Goal: Task Accomplishment & Management: Manage account settings

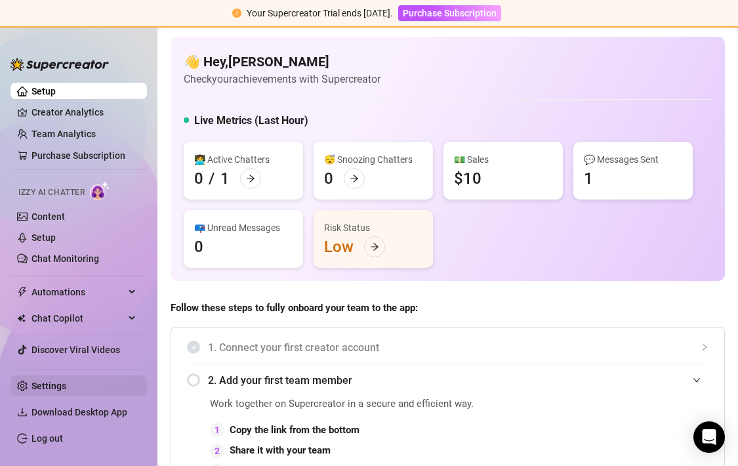
click at [39, 391] on link "Settings" at bounding box center [49, 386] width 35 height 11
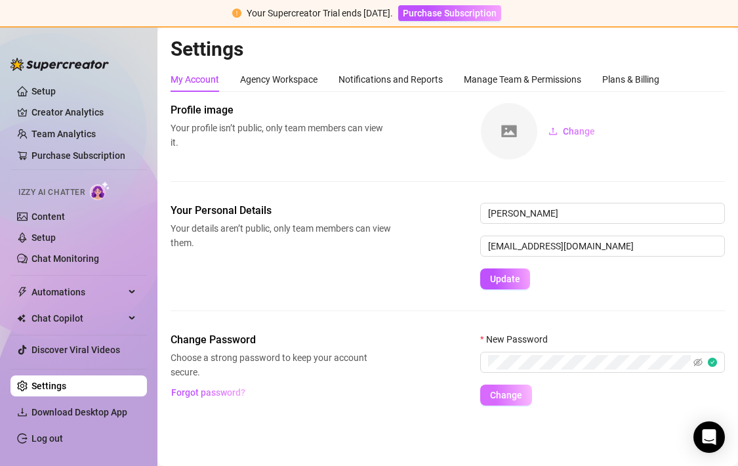
click at [499, 398] on span "Change" at bounding box center [506, 395] width 32 height 11
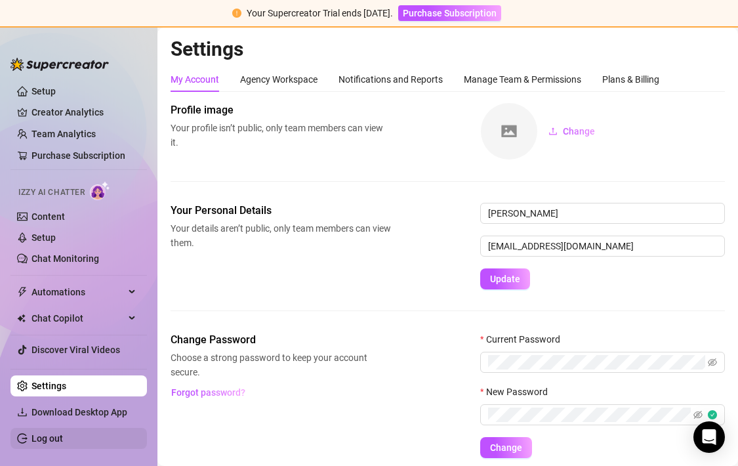
click at [32, 441] on link "Log out" at bounding box center [48, 438] width 32 height 11
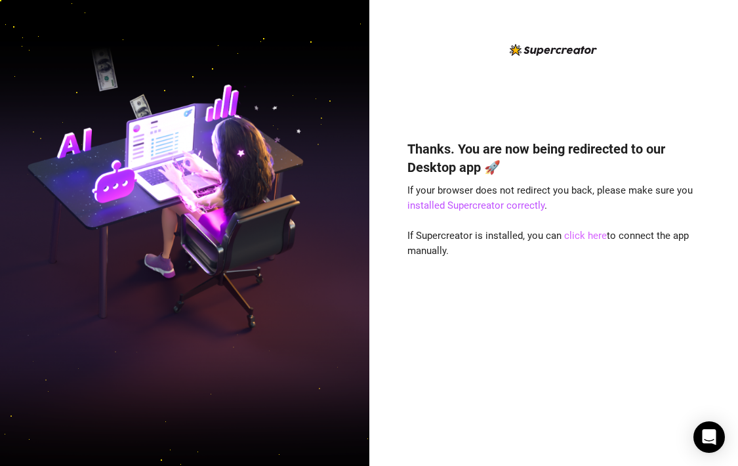
click at [577, 236] on link "click here" at bounding box center [585, 236] width 43 height 12
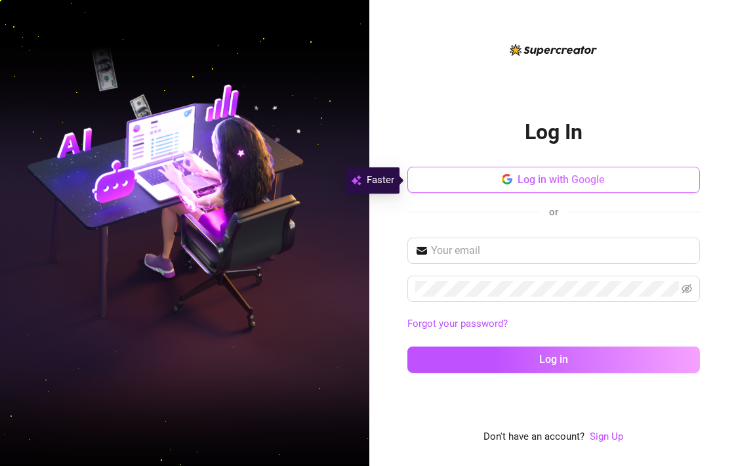
click at [546, 172] on button "Log in with Google" at bounding box center [554, 180] width 293 height 26
